Goal: Navigation & Orientation: Find specific page/section

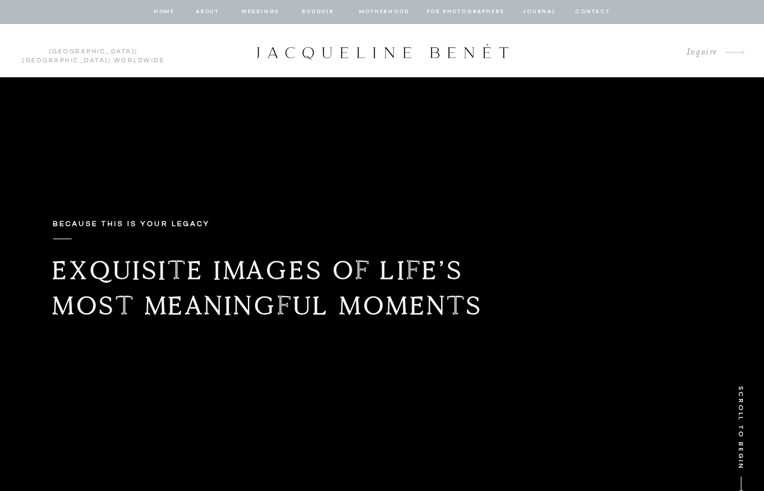
click at [259, 12] on nav "Weddings" at bounding box center [260, 12] width 41 height 11
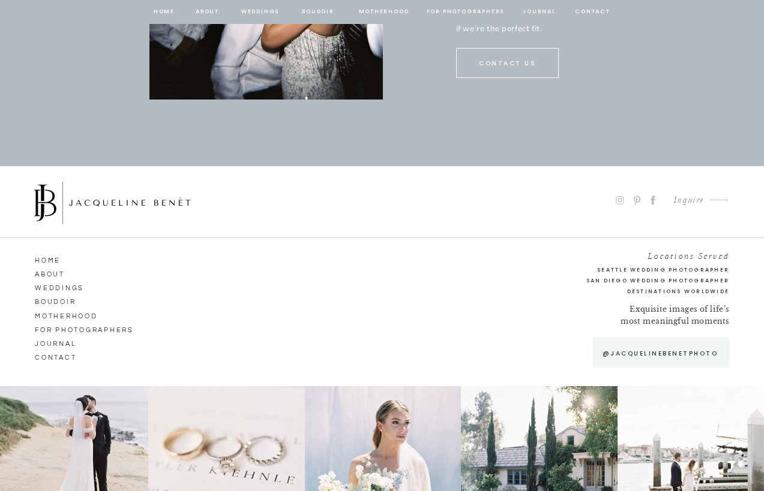
scroll to position [6417, 0]
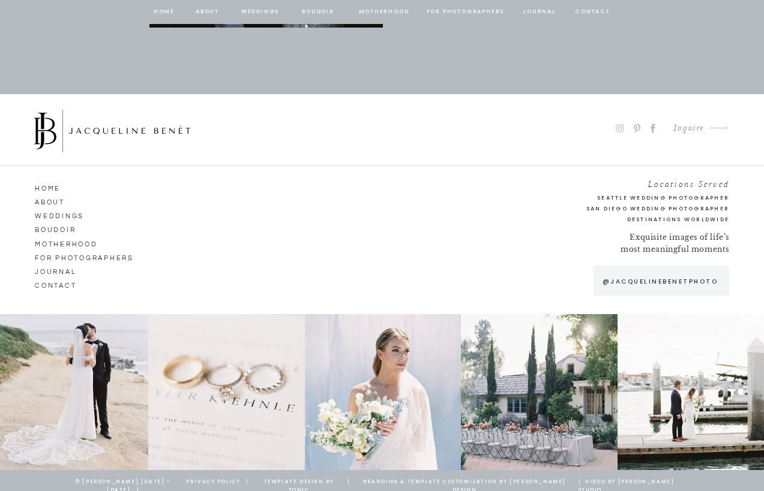
click at [54, 196] on nav "ABOUT" at bounding box center [69, 201] width 68 height 11
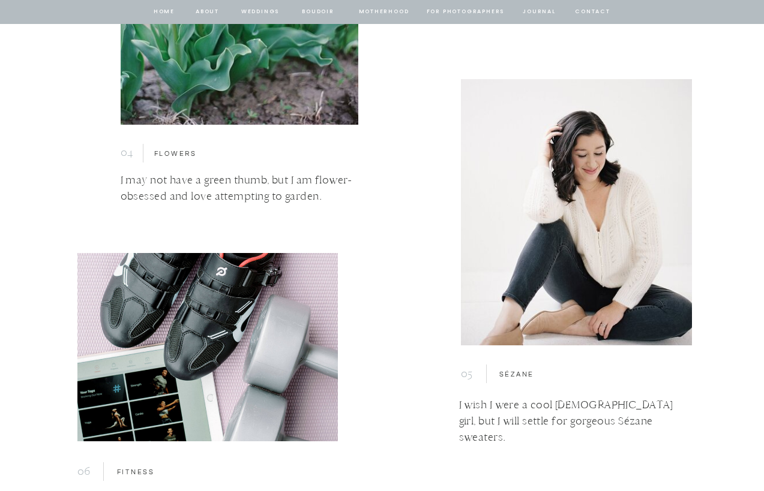
scroll to position [4501, 0]
